Goal: Task Accomplishment & Management: Use online tool/utility

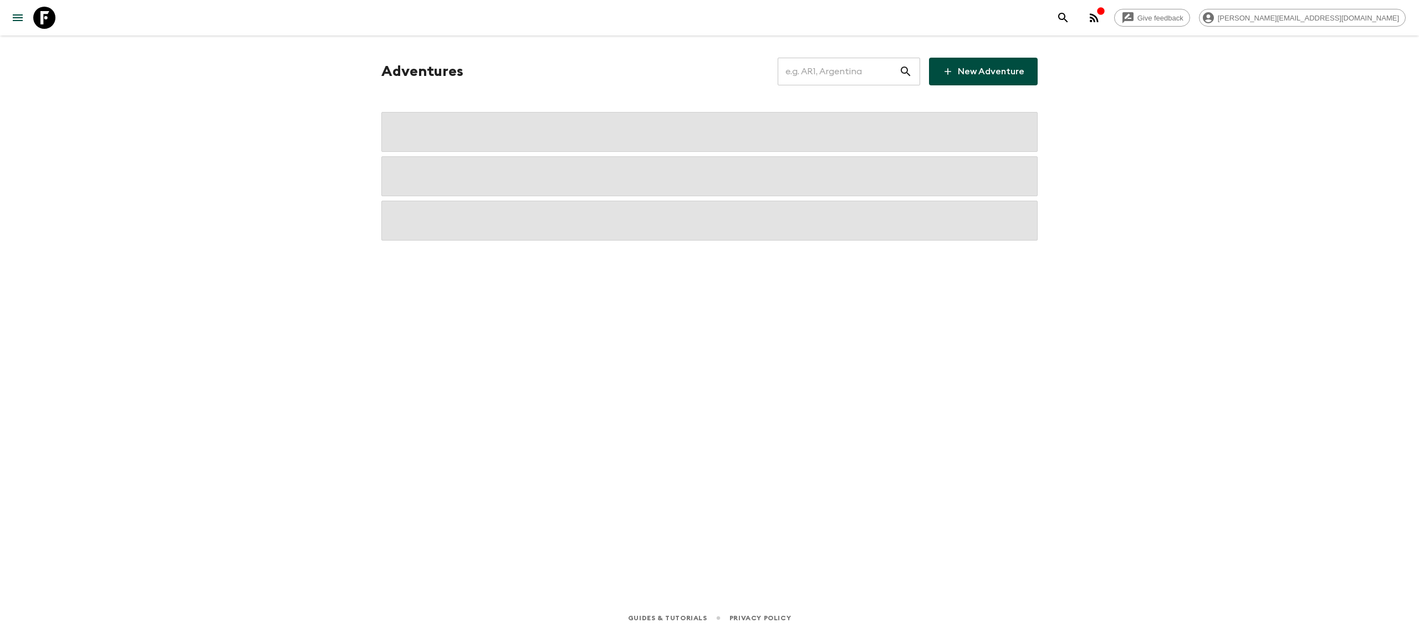
click at [850, 73] on input "text" at bounding box center [838, 71] width 121 height 31
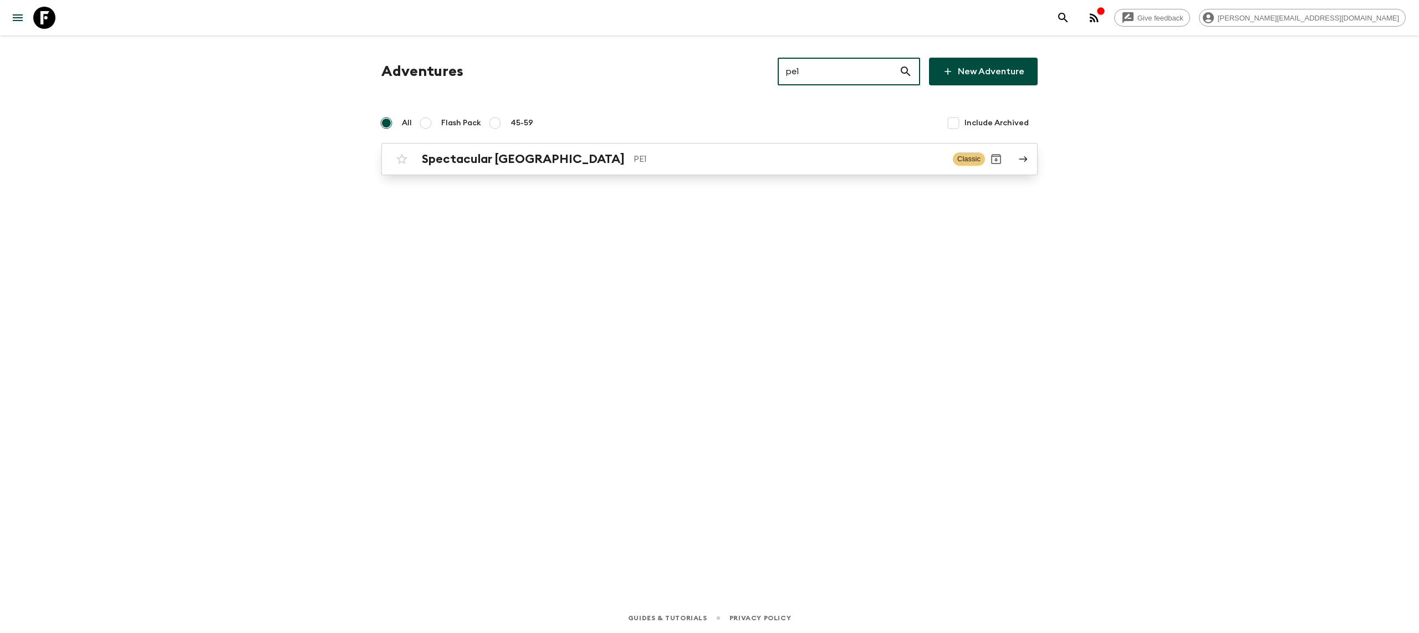
type input "pe1"
click at [634, 163] on p "PE1" at bounding box center [789, 158] width 310 height 13
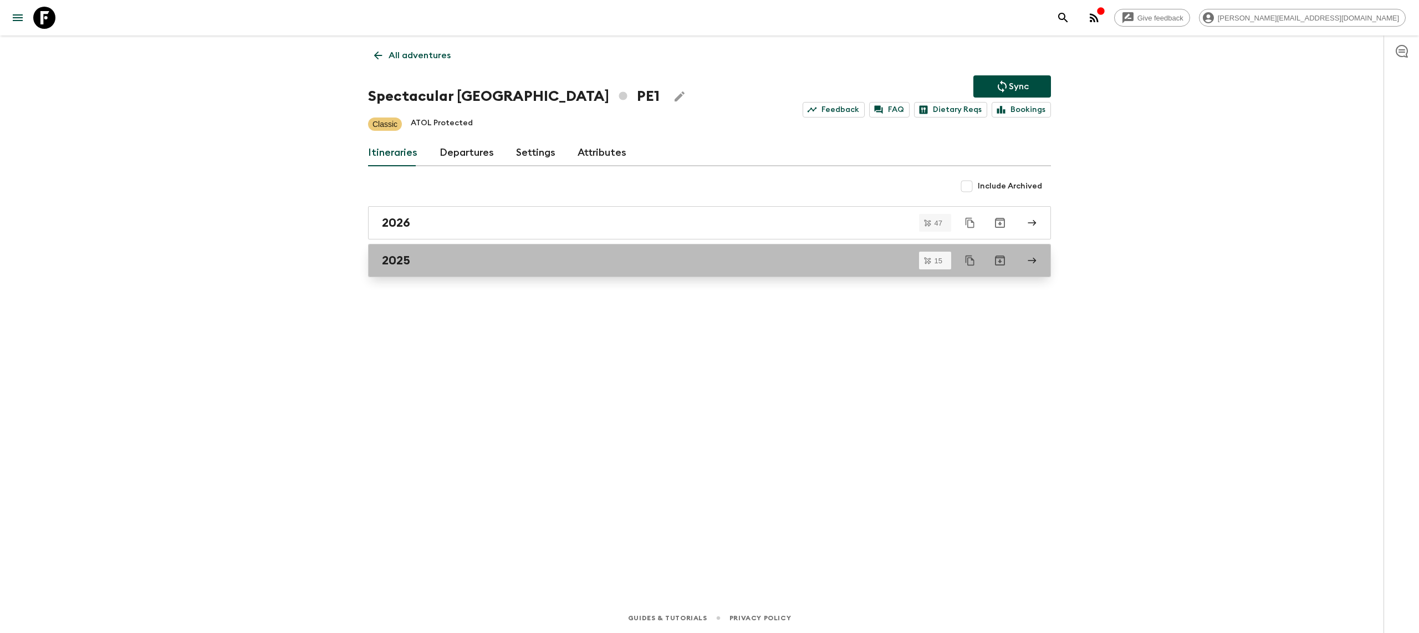
click at [468, 268] on div "2025" at bounding box center [699, 260] width 634 height 14
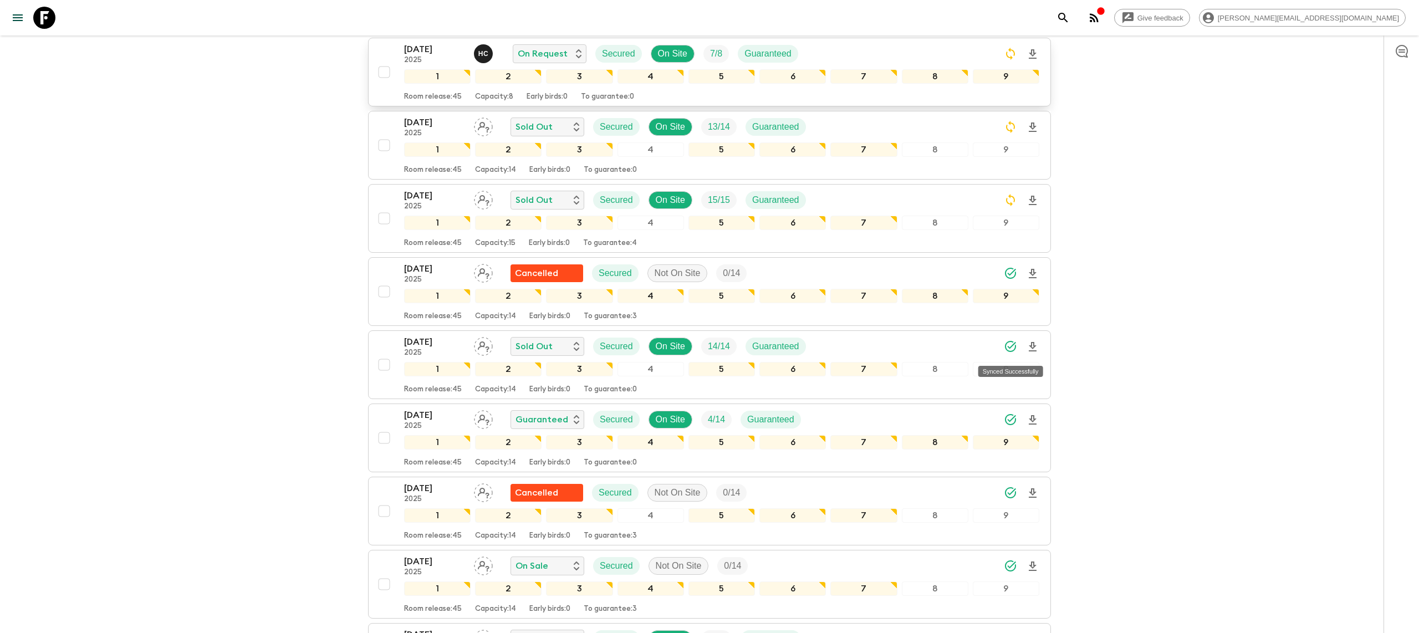
scroll to position [328, 0]
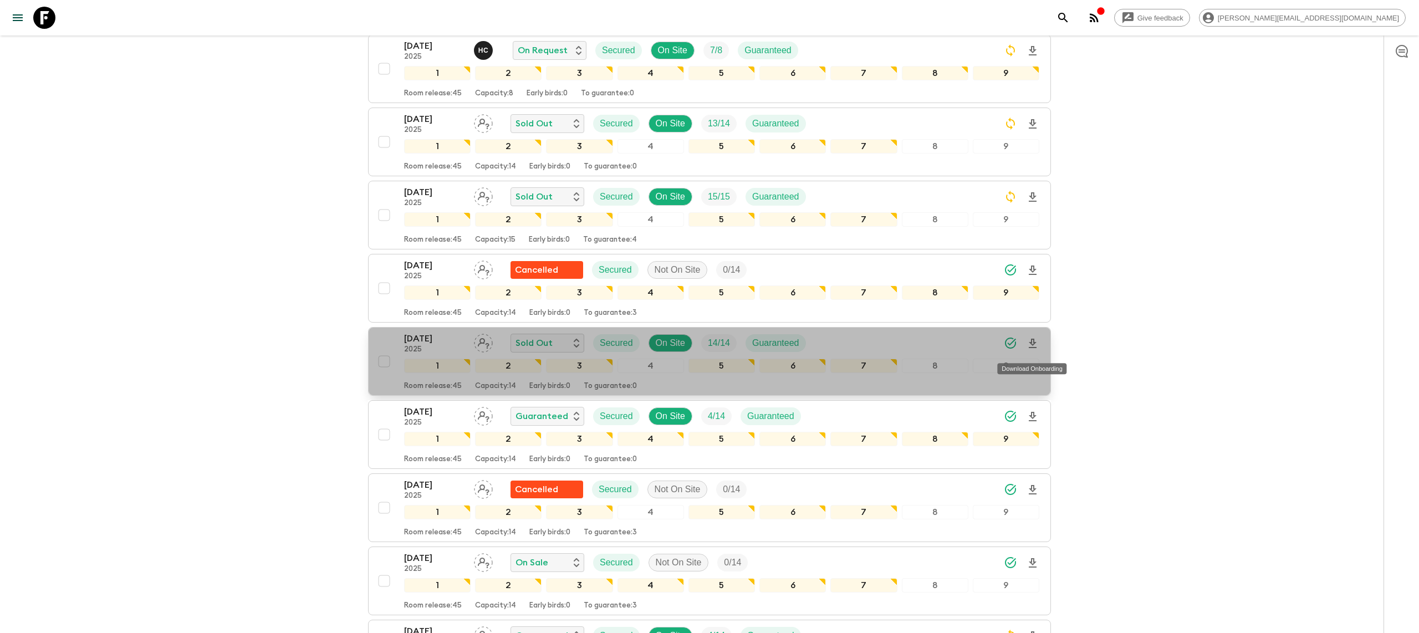
click at [1032, 350] on icon "Download Onboarding" at bounding box center [1032, 343] width 13 height 13
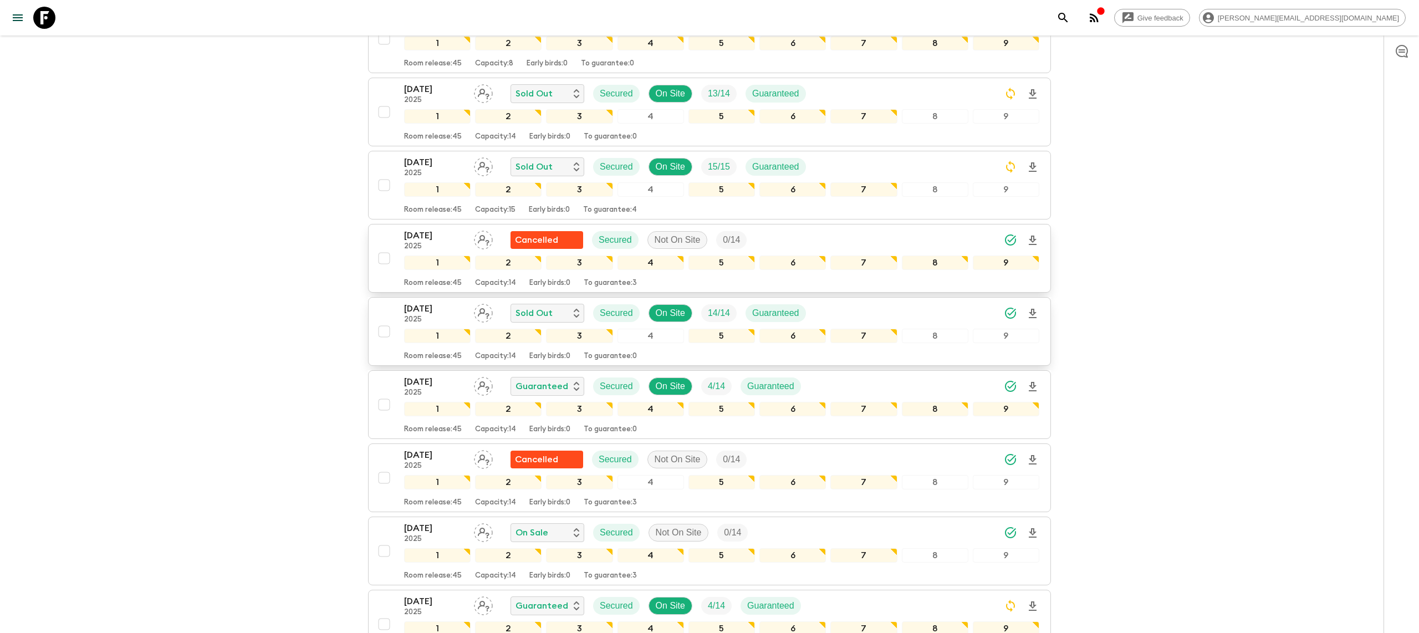
scroll to position [364, 0]
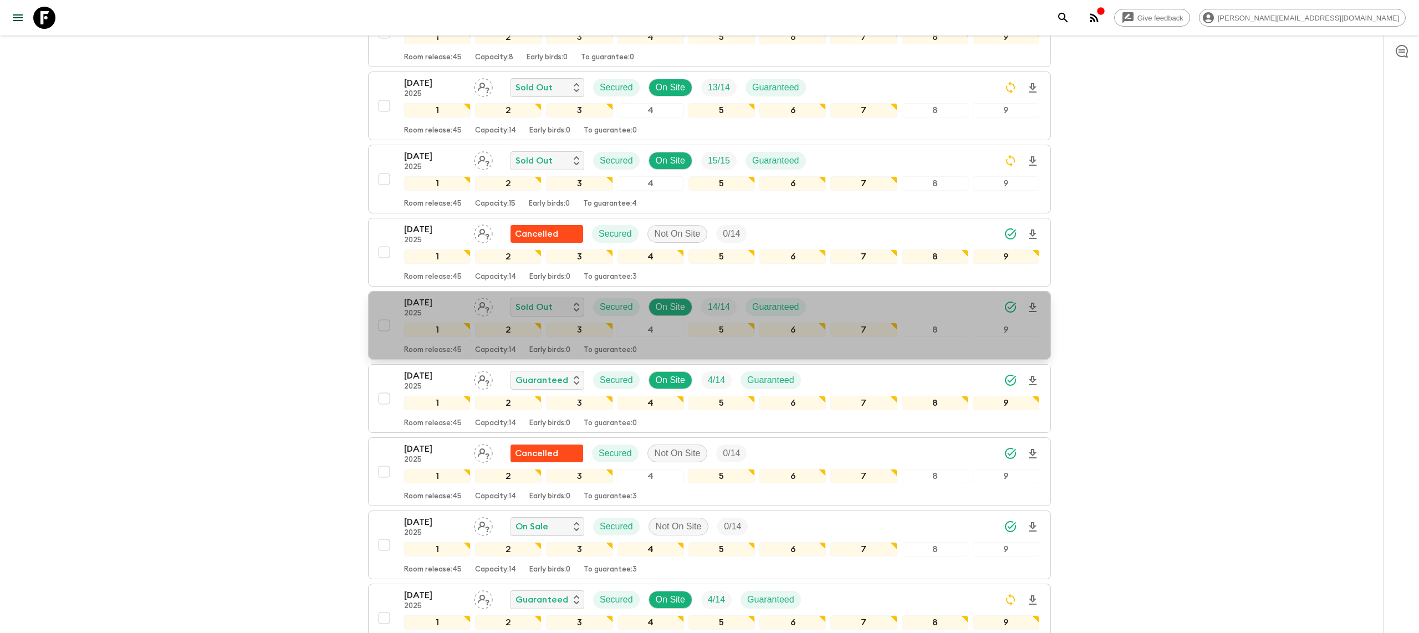
click at [421, 308] on p "[DATE]" at bounding box center [434, 302] width 61 height 13
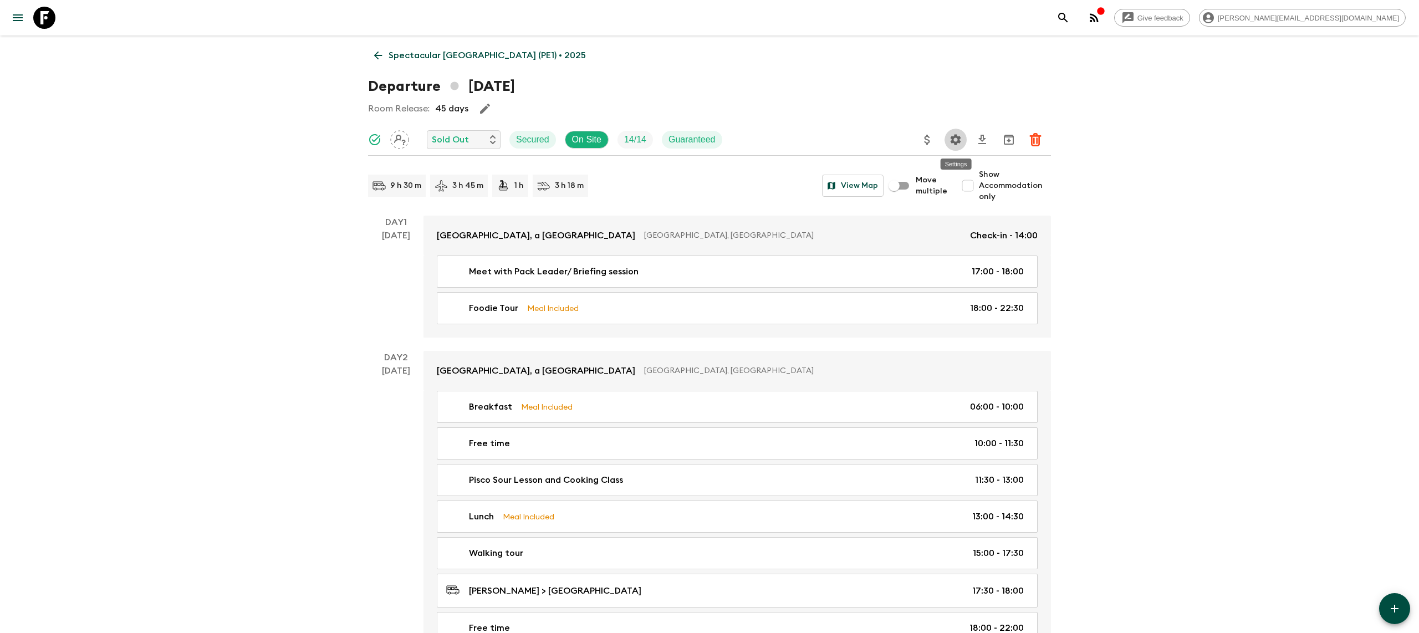
click at [960, 141] on icon "Settings" at bounding box center [956, 139] width 11 height 11
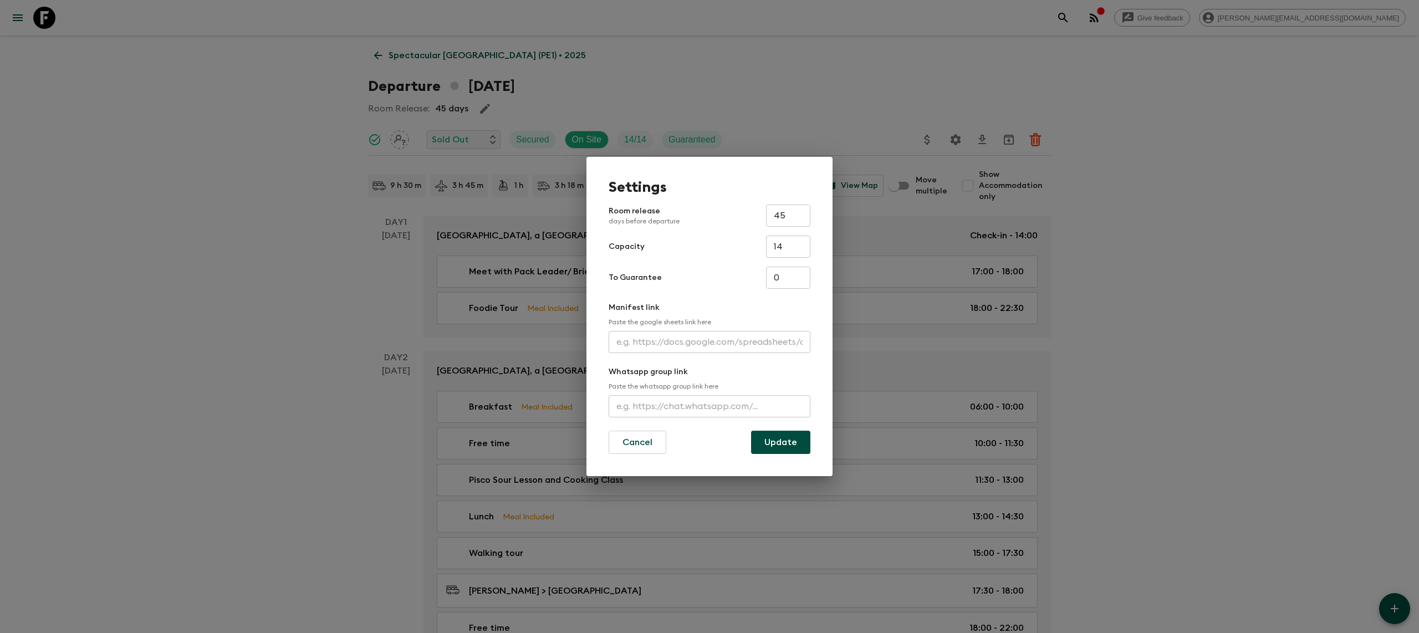
click at [714, 345] on input "text" at bounding box center [710, 342] width 202 height 22
paste input "[URL][DOMAIN_NAME]"
type input "[URL][DOMAIN_NAME]"
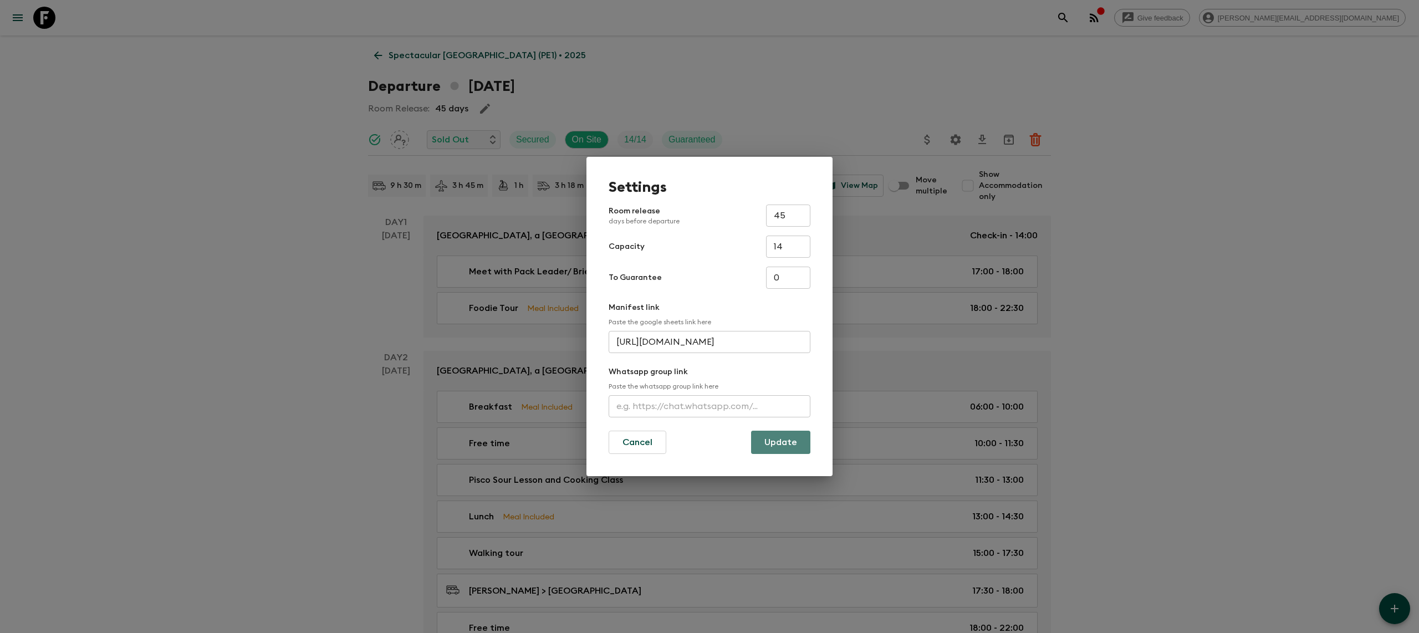
click at [762, 438] on button "Update" at bounding box center [780, 442] width 59 height 23
